Goal: Information Seeking & Learning: Check status

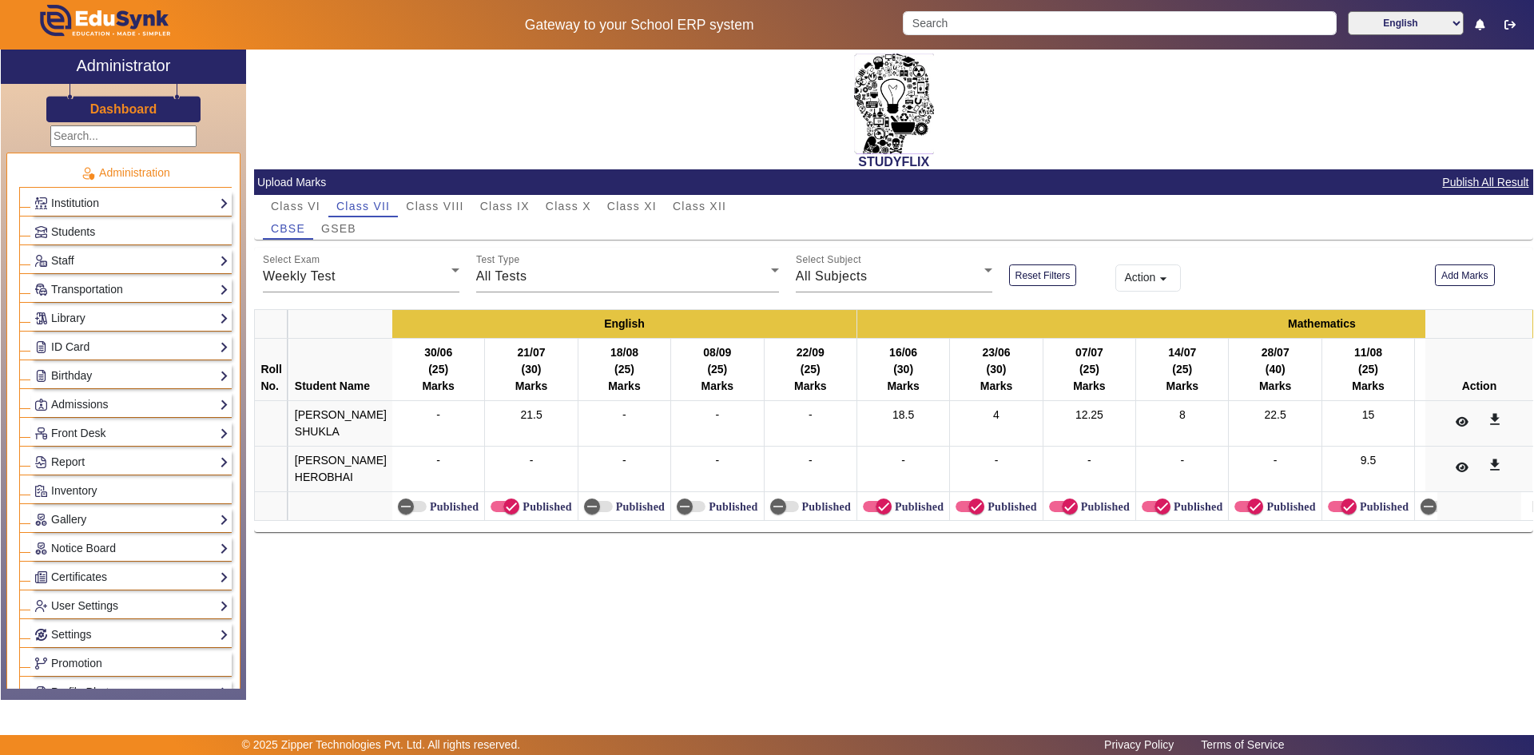
scroll to position [480, 0]
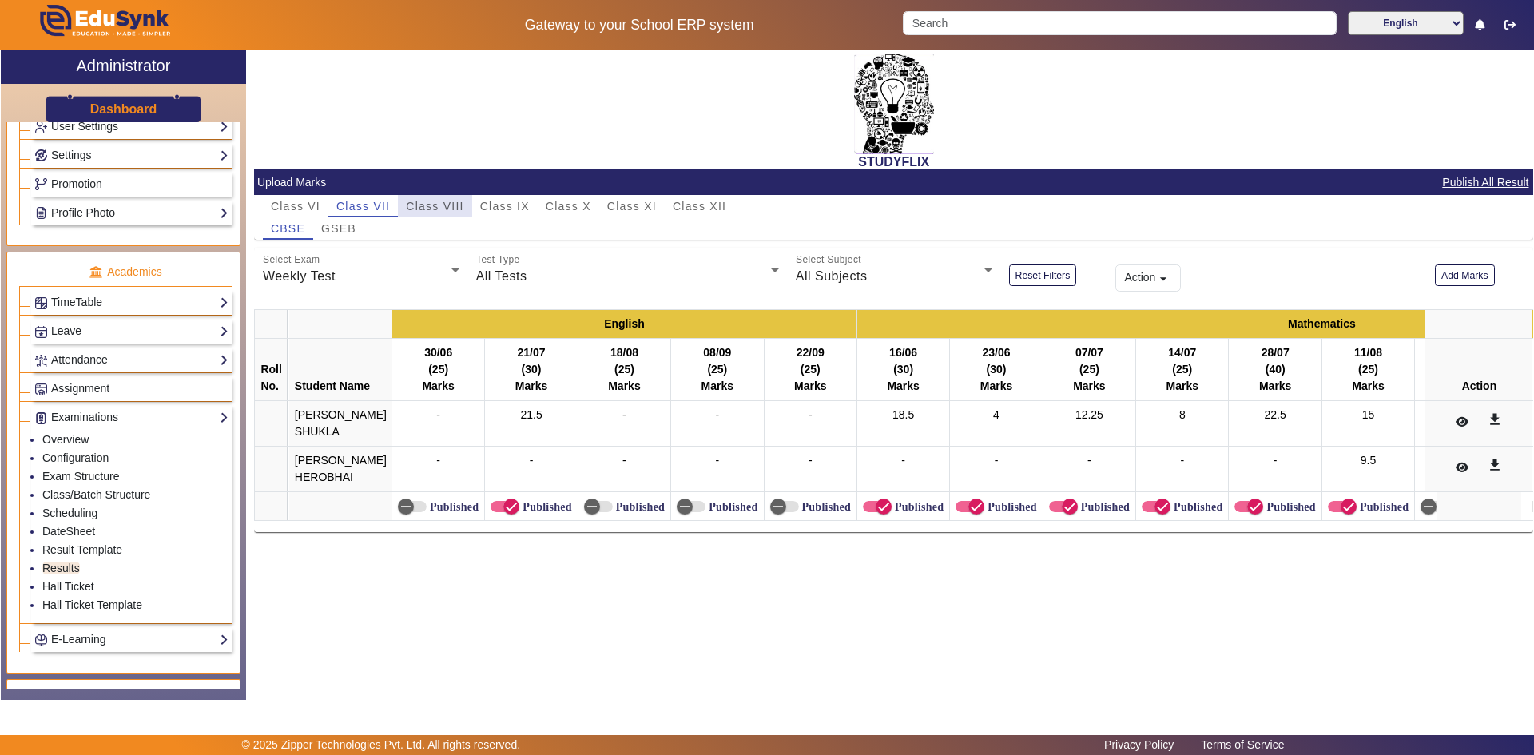
click at [446, 202] on span "Class VIII" at bounding box center [435, 206] width 58 height 11
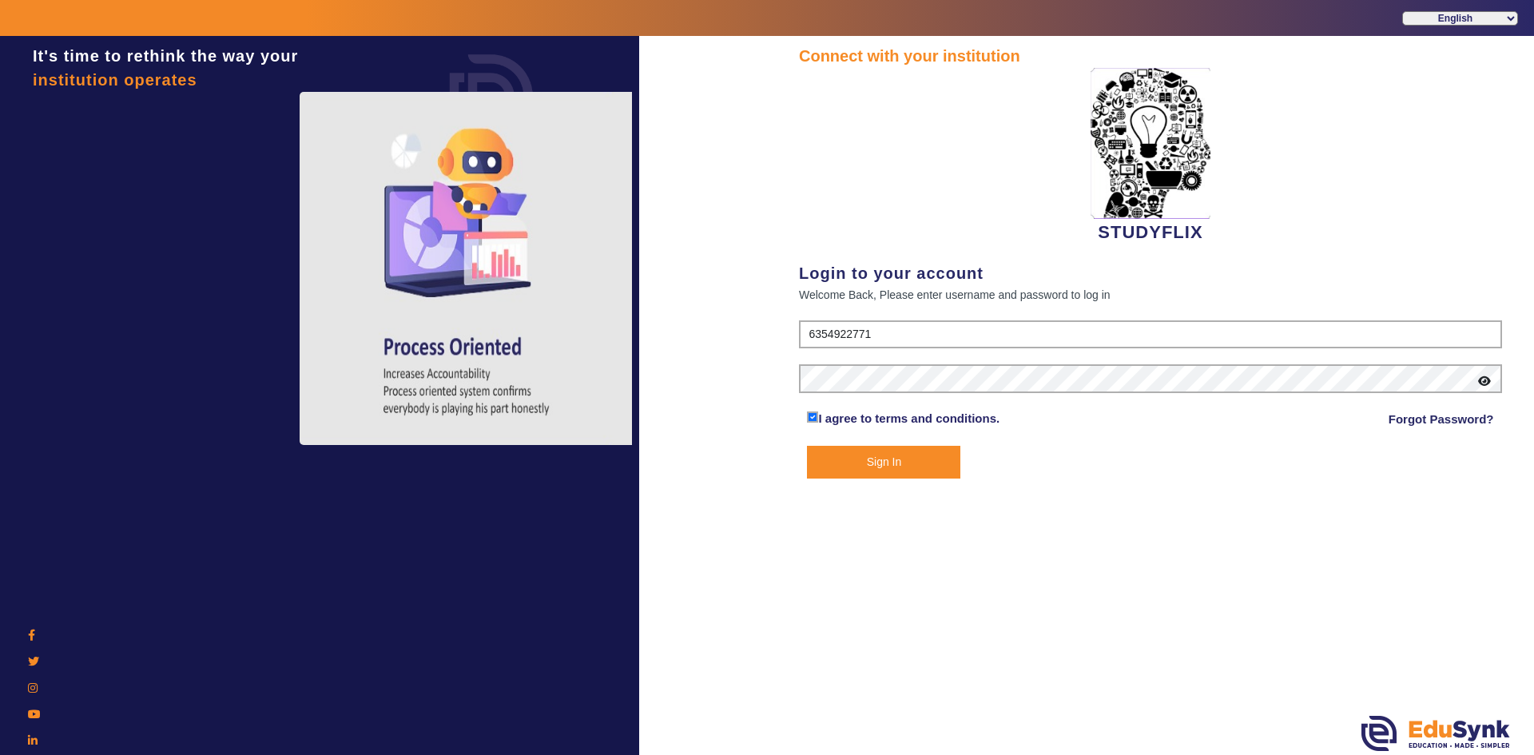
click at [837, 476] on button "Sign In" at bounding box center [883, 462] width 153 height 33
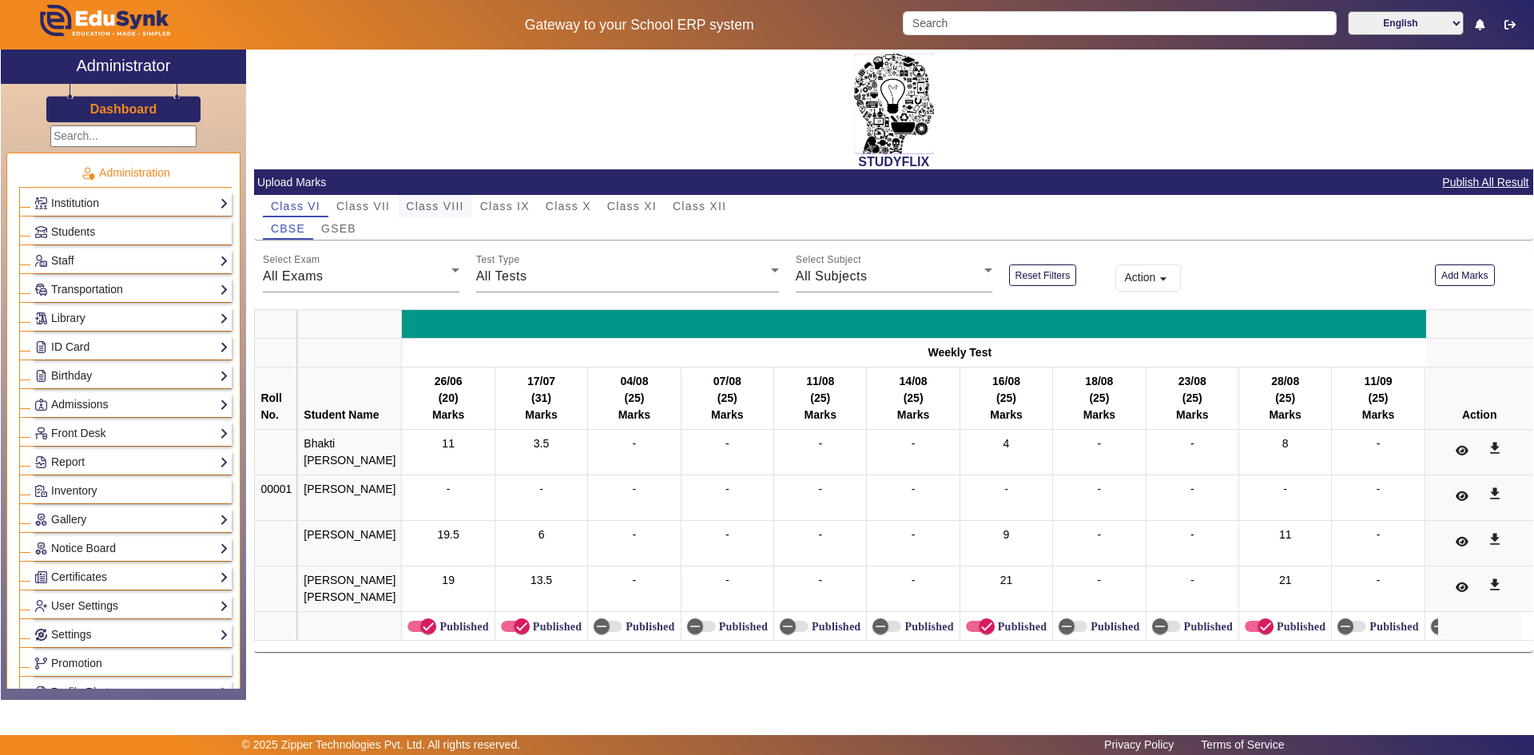
click at [456, 210] on span "Class VIII" at bounding box center [435, 206] width 58 height 11
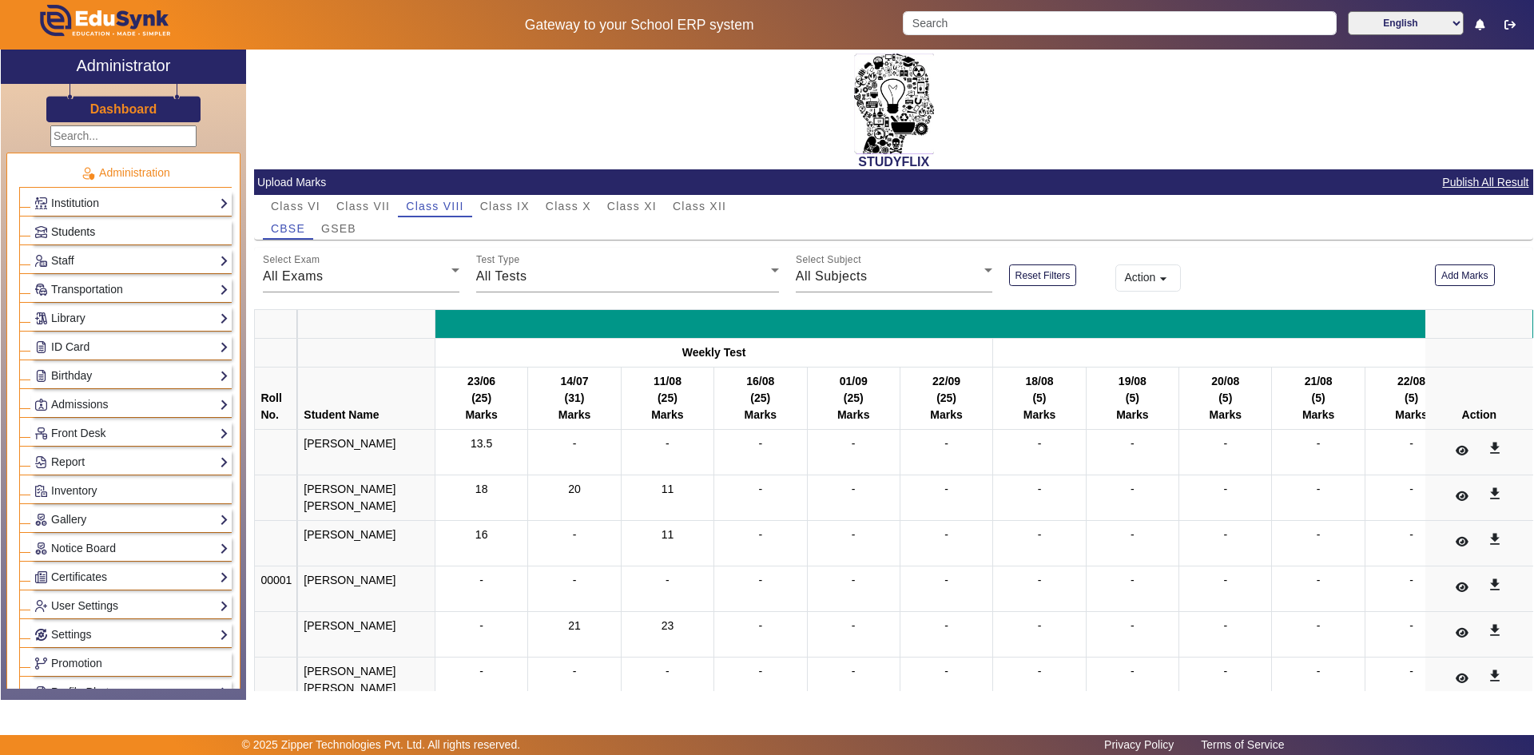
scroll to position [193, 0]
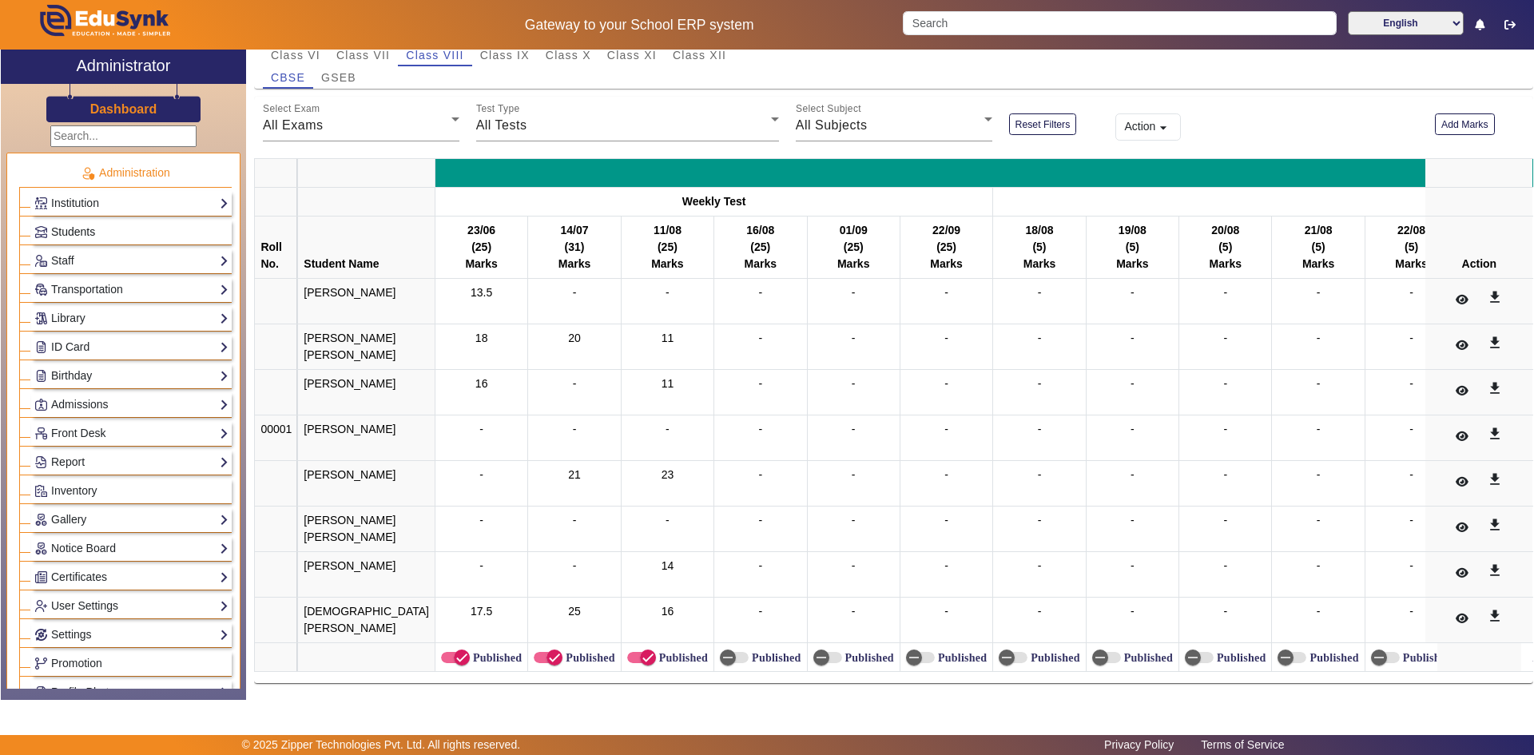
click at [111, 233] on link "Students" at bounding box center [131, 232] width 194 height 18
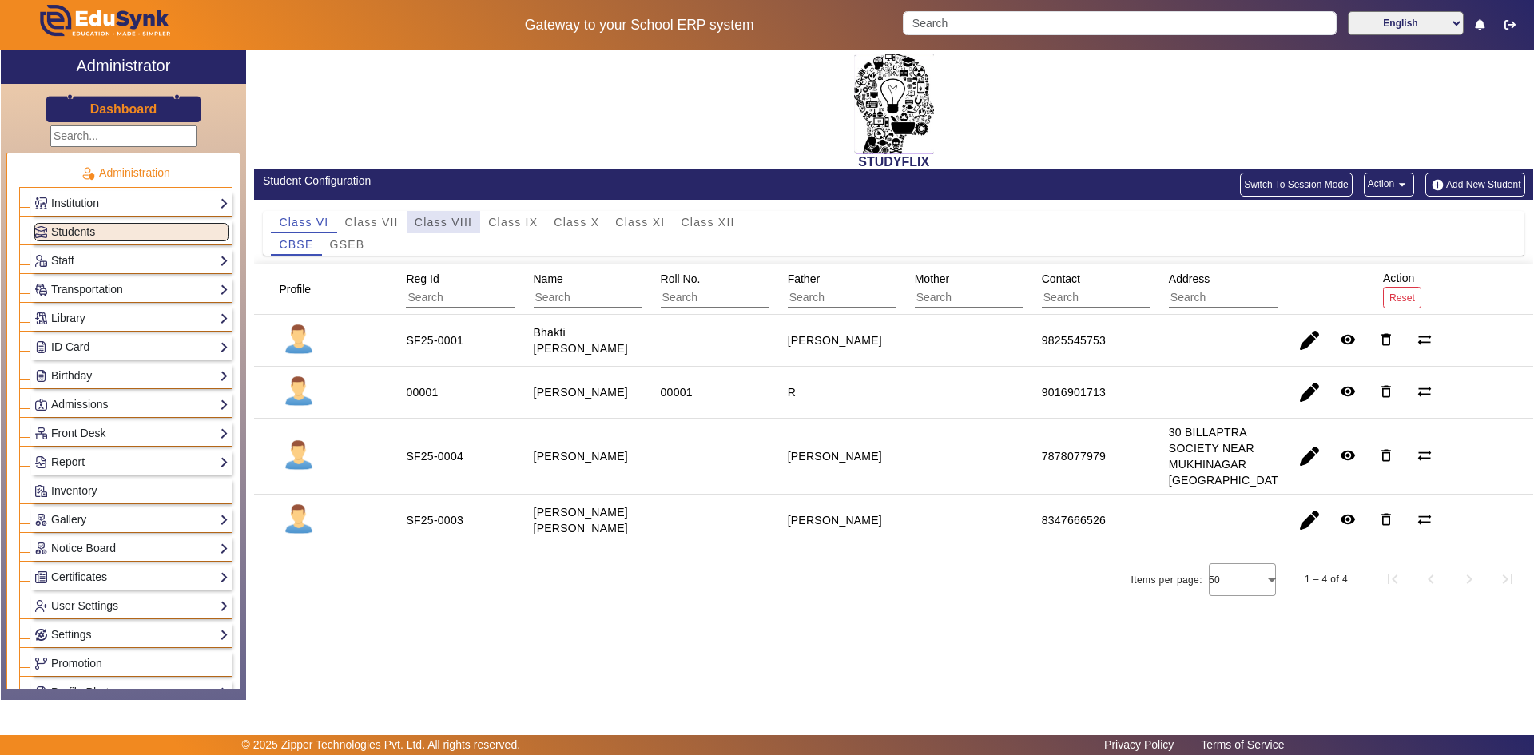
click at [438, 222] on span "Class VIII" at bounding box center [444, 222] width 58 height 11
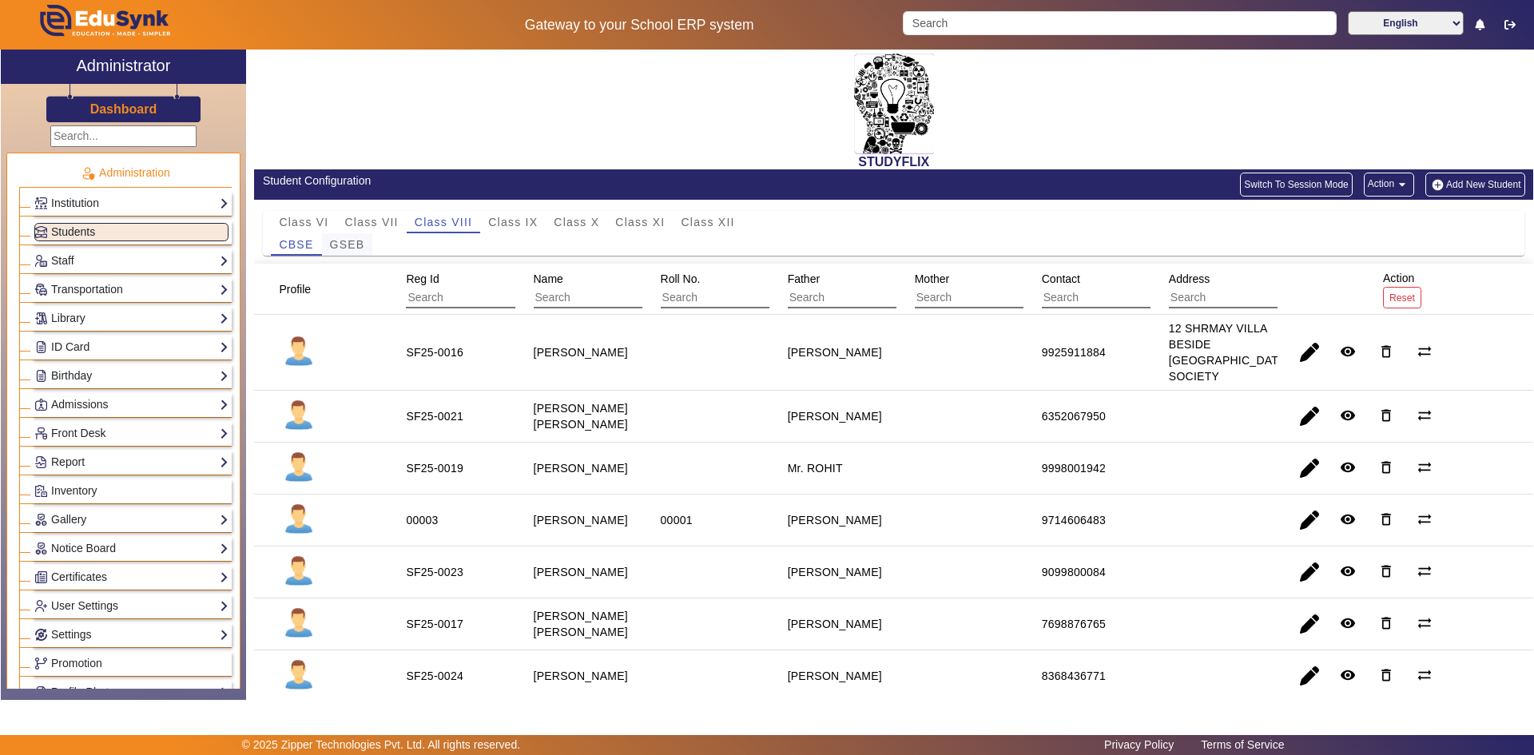
click at [359, 244] on span "GSEB" at bounding box center [347, 244] width 35 height 11
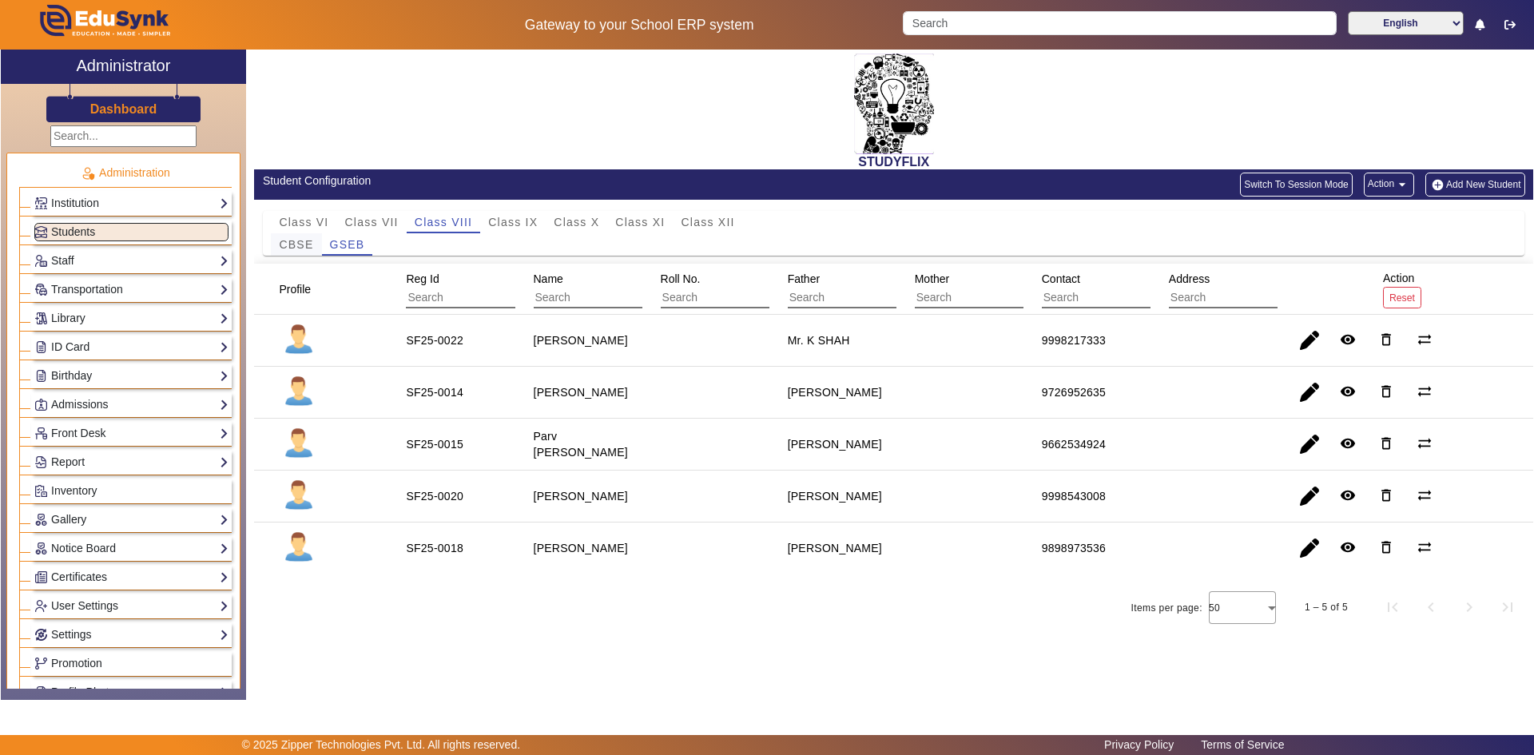
click at [293, 242] on span "CBSE" at bounding box center [296, 244] width 34 height 11
